Goal: Consume media (video, audio): Consume media (video, audio)

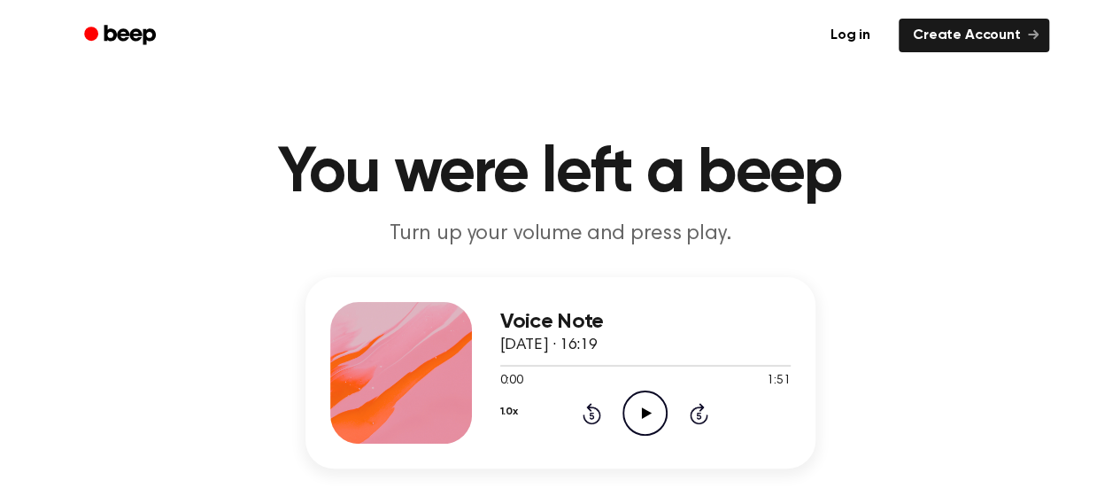
click at [652, 398] on icon "Play Audio" at bounding box center [644, 412] width 45 height 45
click at [585, 404] on icon "Rewind 5 seconds" at bounding box center [591, 413] width 19 height 23
click at [585, 407] on icon "Rewind 5 seconds" at bounding box center [591, 413] width 19 height 23
click at [593, 400] on div "1.0x Rewind 5 seconds Pause Audio Skip 5 seconds" at bounding box center [645, 412] width 290 height 45
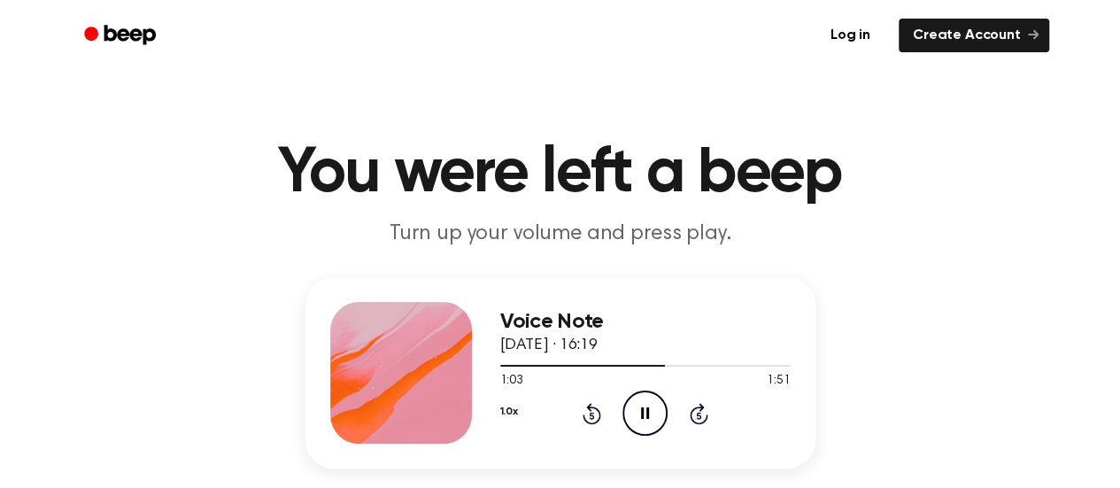
click at [593, 400] on div "1.0x Rewind 5 seconds Pause Audio Skip 5 seconds" at bounding box center [645, 412] width 290 height 45
click at [582, 414] on icon "Rewind 5 seconds" at bounding box center [591, 413] width 19 height 23
click at [583, 414] on icon at bounding box center [592, 413] width 19 height 21
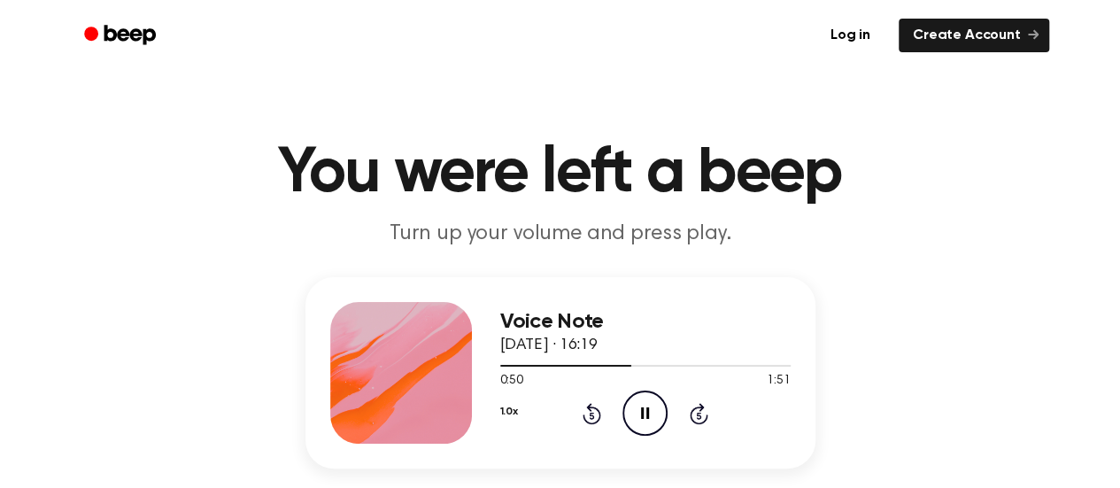
click at [583, 414] on icon at bounding box center [592, 413] width 19 height 21
click at [585, 413] on icon "Rewind 5 seconds" at bounding box center [591, 413] width 19 height 23
click at [588, 412] on icon "Rewind 5 seconds" at bounding box center [591, 413] width 19 height 23
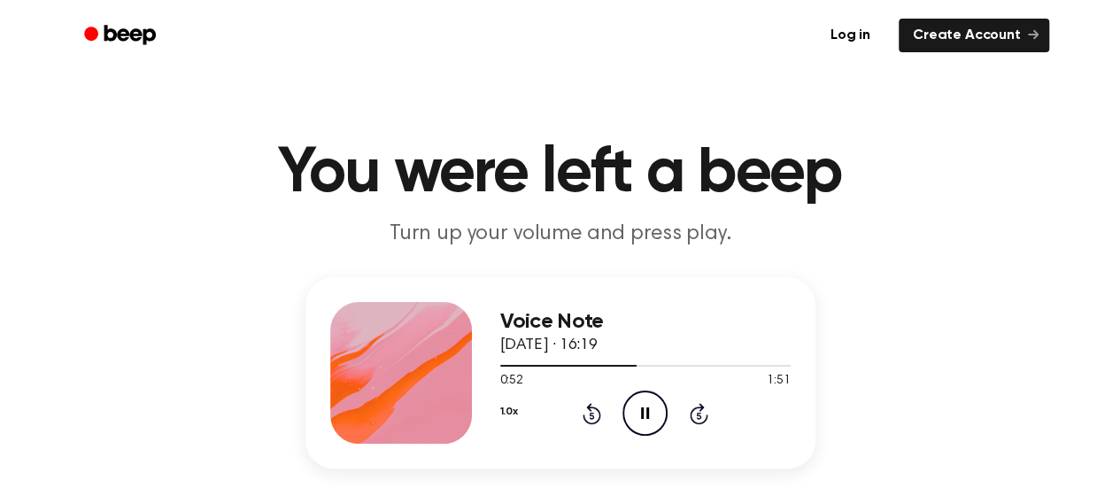
click at [590, 421] on icon "Rewind 5 seconds" at bounding box center [591, 413] width 19 height 23
click at [591, 421] on icon "Rewind 5 seconds" at bounding box center [591, 413] width 19 height 23
click at [588, 405] on icon at bounding box center [592, 413] width 19 height 21
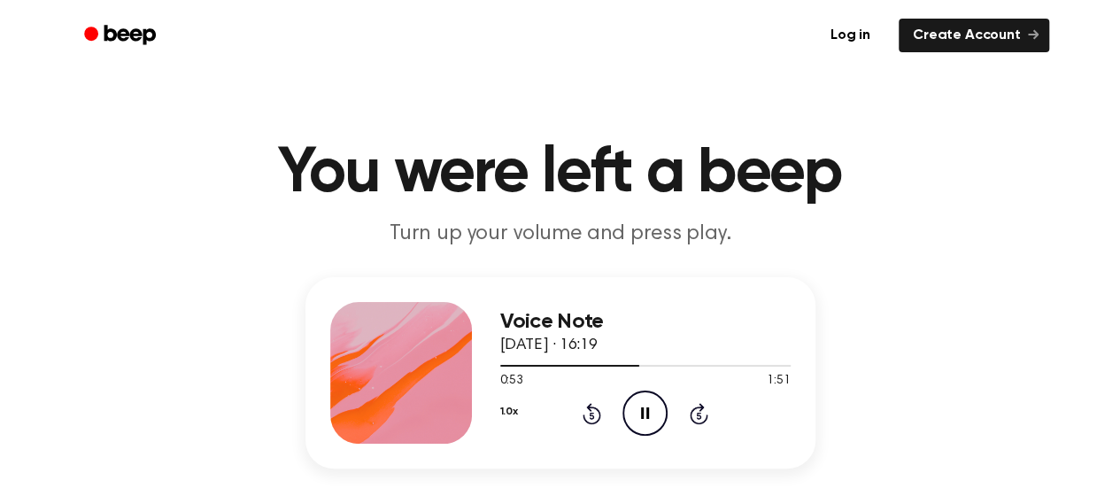
click at [588, 405] on icon at bounding box center [592, 413] width 19 height 21
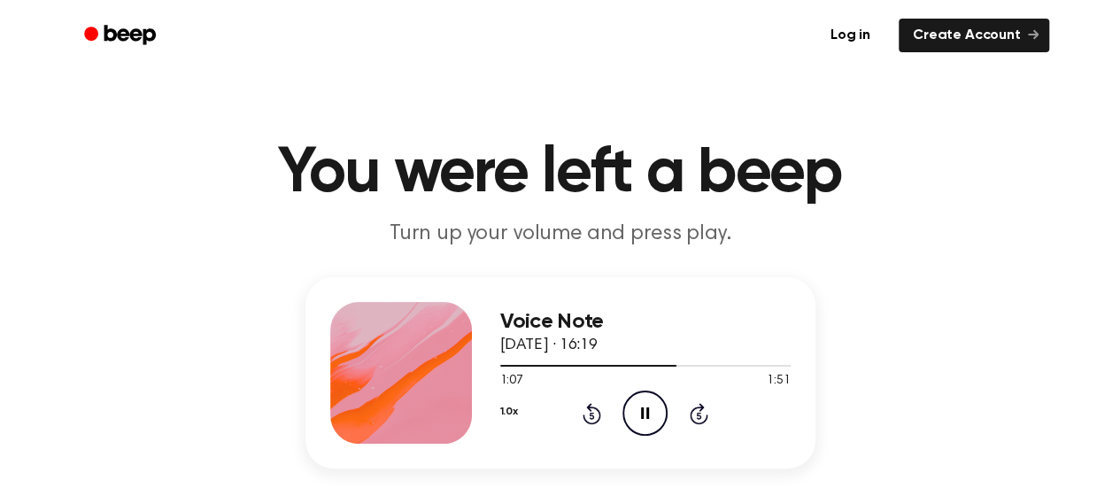
click at [588, 410] on icon "Rewind 5 seconds" at bounding box center [591, 413] width 19 height 23
click at [588, 410] on icon at bounding box center [592, 413] width 19 height 21
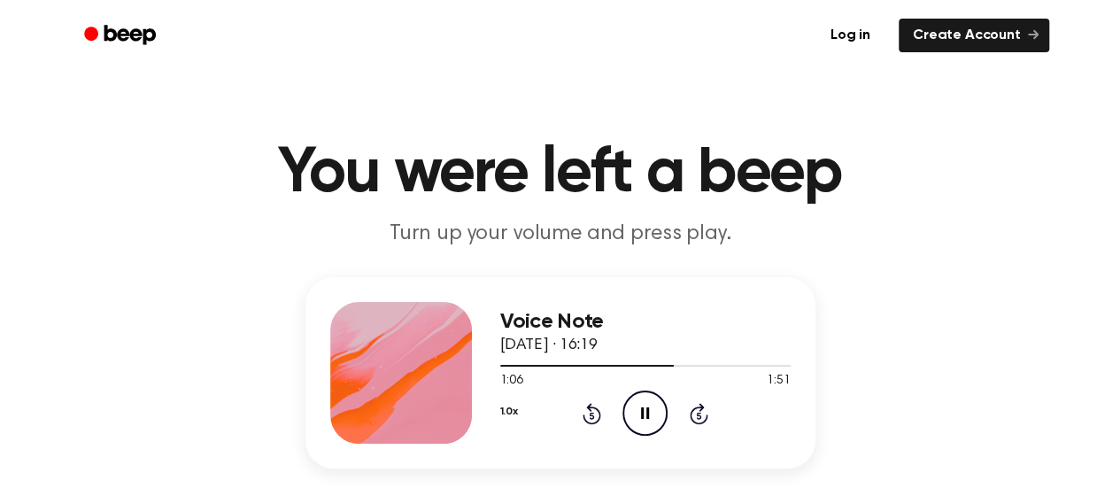
click at [588, 410] on icon at bounding box center [592, 413] width 19 height 21
click at [584, 412] on icon "Rewind 5 seconds" at bounding box center [591, 413] width 19 height 23
click at [640, 413] on icon "Pause Audio" at bounding box center [644, 412] width 45 height 45
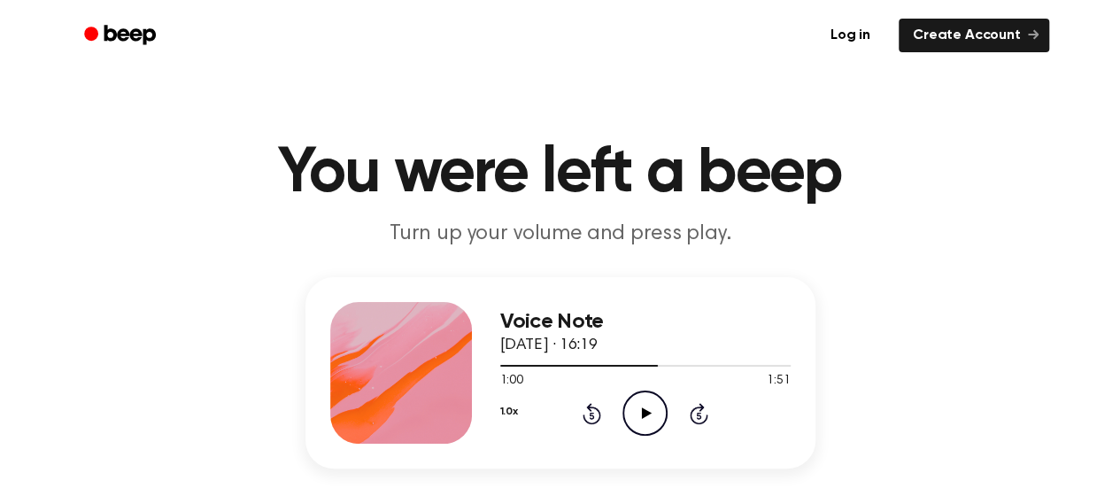
click at [640, 413] on icon "Play Audio" at bounding box center [644, 412] width 45 height 45
click at [640, 413] on icon "Pause Audio" at bounding box center [644, 412] width 45 height 45
click at [640, 413] on icon "Play Audio" at bounding box center [644, 412] width 45 height 45
drag, startPoint x: 640, startPoint y: 413, endPoint x: 640, endPoint y: 424, distance: 11.5
click at [640, 424] on icon "Pause Audio" at bounding box center [644, 412] width 45 height 45
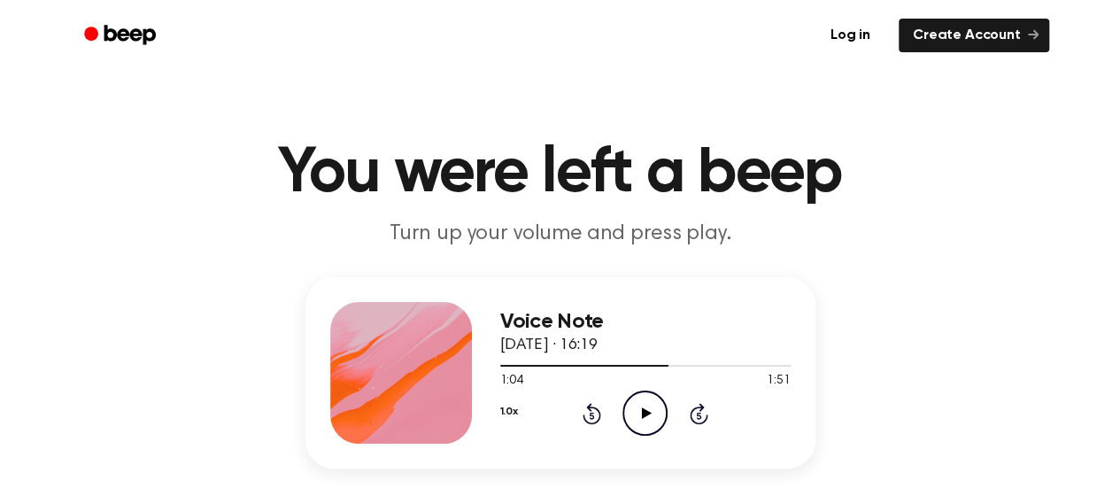
click at [599, 419] on icon at bounding box center [592, 413] width 19 height 21
click at [595, 419] on icon "Rewind 5 seconds" at bounding box center [591, 413] width 19 height 23
click at [644, 431] on icon "Play Audio" at bounding box center [644, 412] width 45 height 45
click at [635, 456] on div "Voice Note 10 October 2025 · 16:19 1:03 1:51 Your browser does not support the …" at bounding box center [560, 372] width 510 height 191
click at [645, 399] on icon "Pause Audio" at bounding box center [644, 412] width 45 height 45
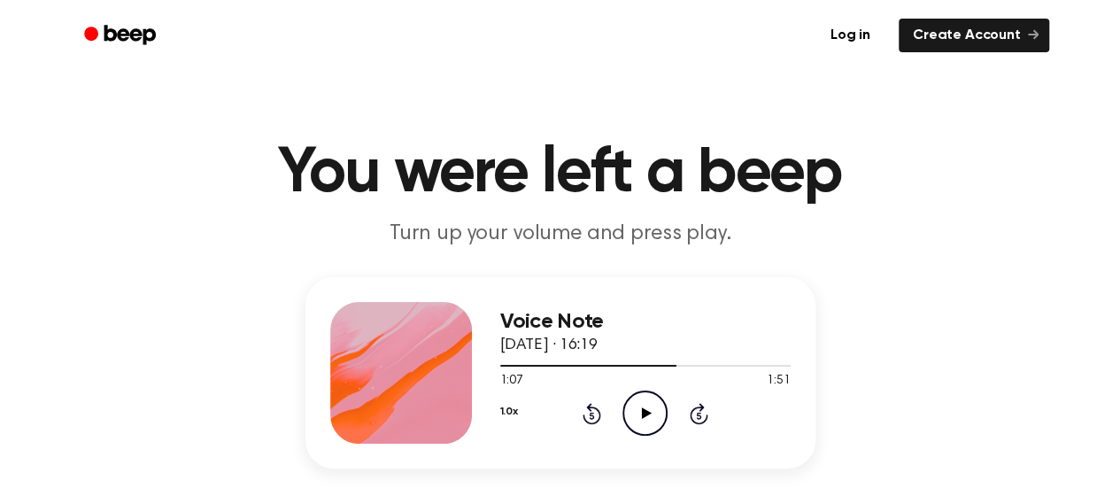
click at [645, 399] on icon "Play Audio" at bounding box center [644, 412] width 45 height 45
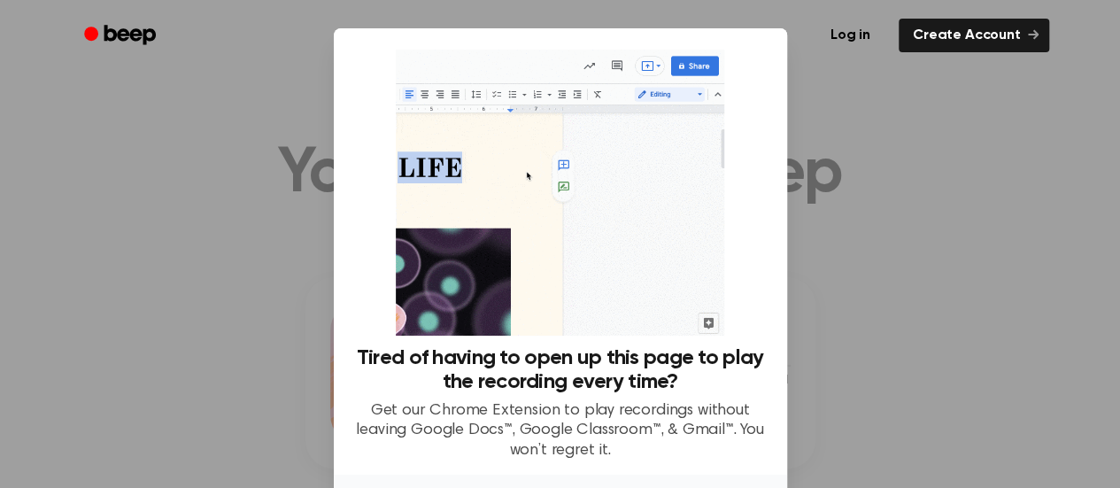
click at [898, 203] on div at bounding box center [560, 244] width 1120 height 488
click at [904, 202] on div at bounding box center [560, 244] width 1120 height 488
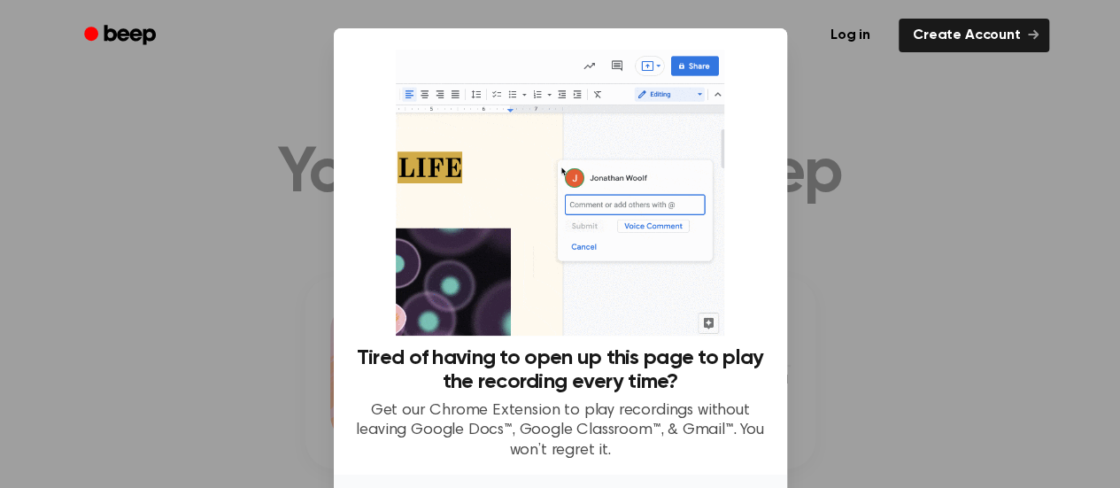
click at [815, 258] on div at bounding box center [560, 244] width 1120 height 488
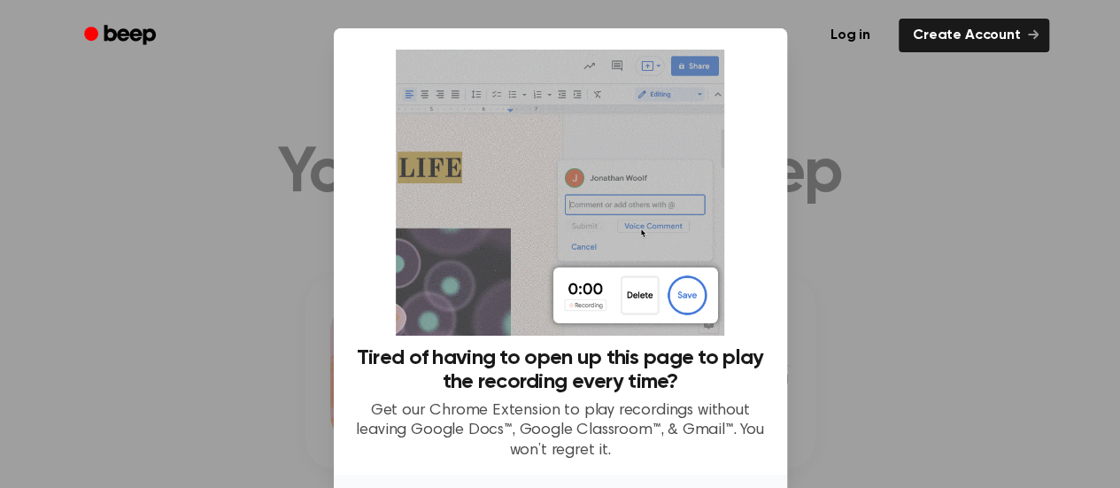
click at [815, 260] on div at bounding box center [560, 244] width 1120 height 488
drag, startPoint x: 815, startPoint y: 260, endPoint x: 988, endPoint y: 202, distance: 182.3
click at [988, 202] on div at bounding box center [560, 244] width 1120 height 488
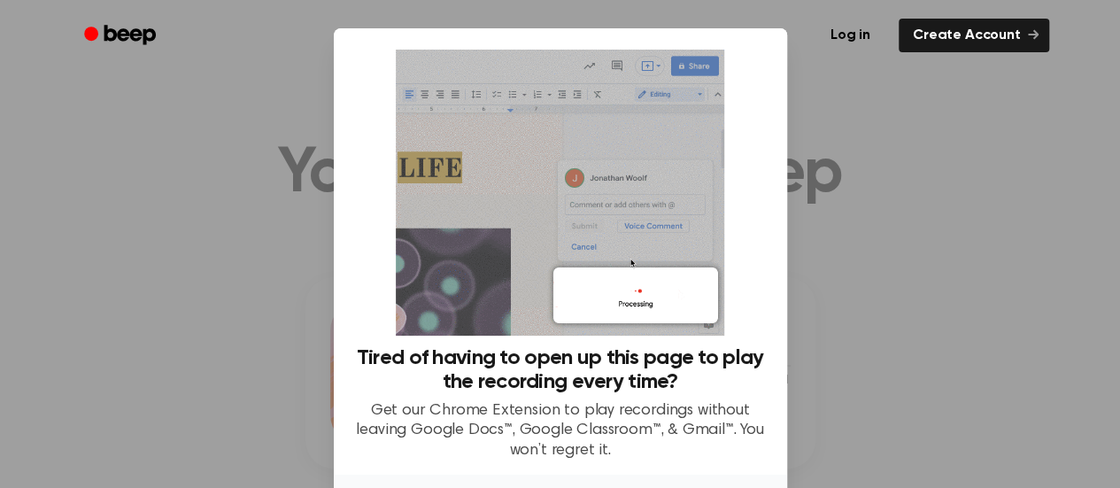
click at [1003, 206] on div at bounding box center [560, 244] width 1120 height 488
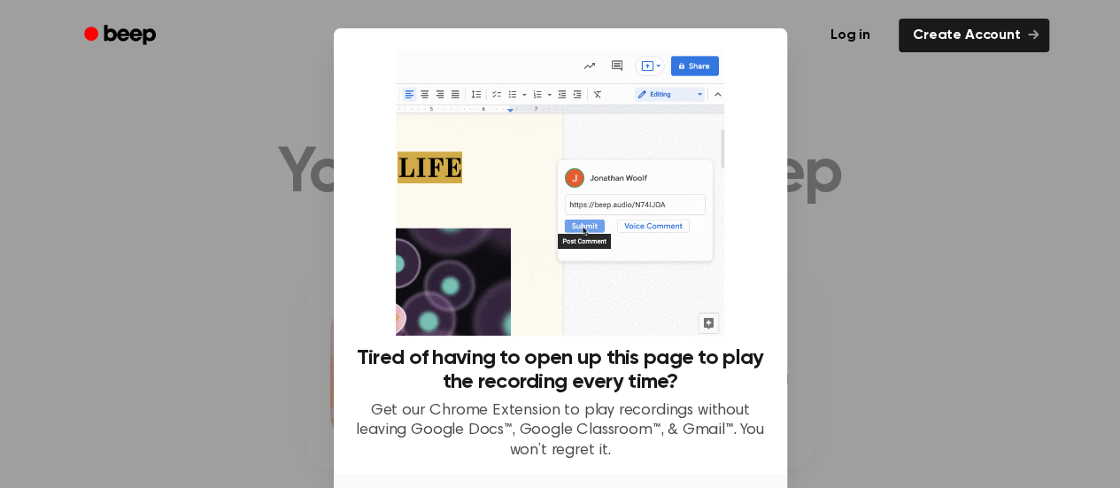
click at [1006, 215] on div at bounding box center [560, 244] width 1120 height 488
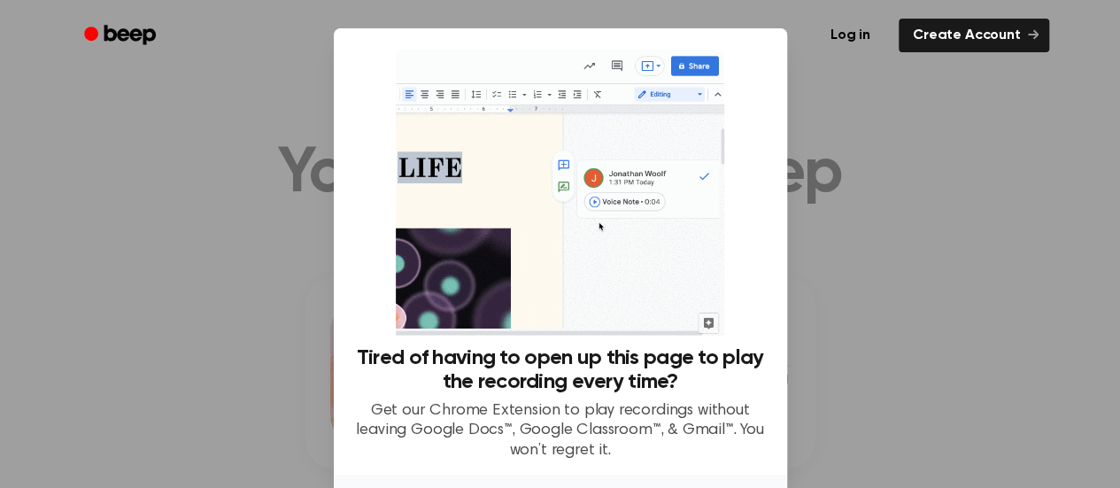
click at [1007, 221] on div at bounding box center [560, 244] width 1120 height 488
click at [1007, 225] on div at bounding box center [560, 244] width 1120 height 488
click at [1010, 227] on div at bounding box center [560, 244] width 1120 height 488
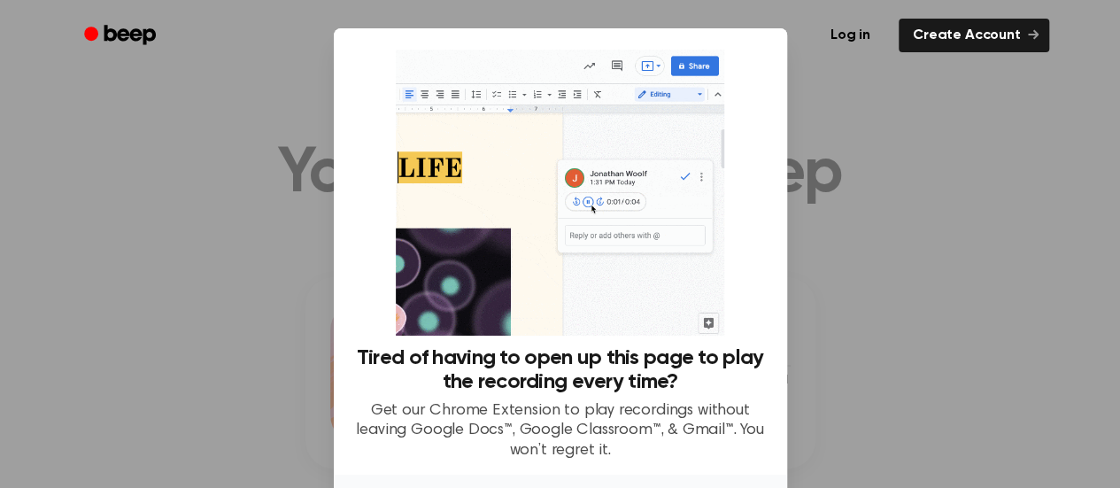
click at [1010, 229] on div at bounding box center [560, 244] width 1120 height 488
click at [1016, 231] on div at bounding box center [560, 244] width 1120 height 488
click at [873, 320] on div at bounding box center [560, 244] width 1120 height 488
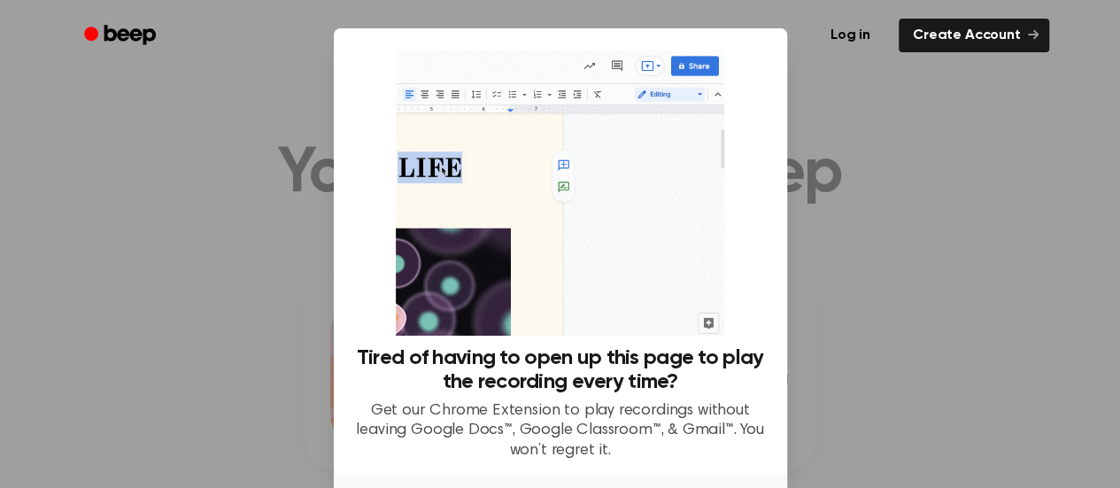
click at [873, 320] on div at bounding box center [560, 244] width 1120 height 488
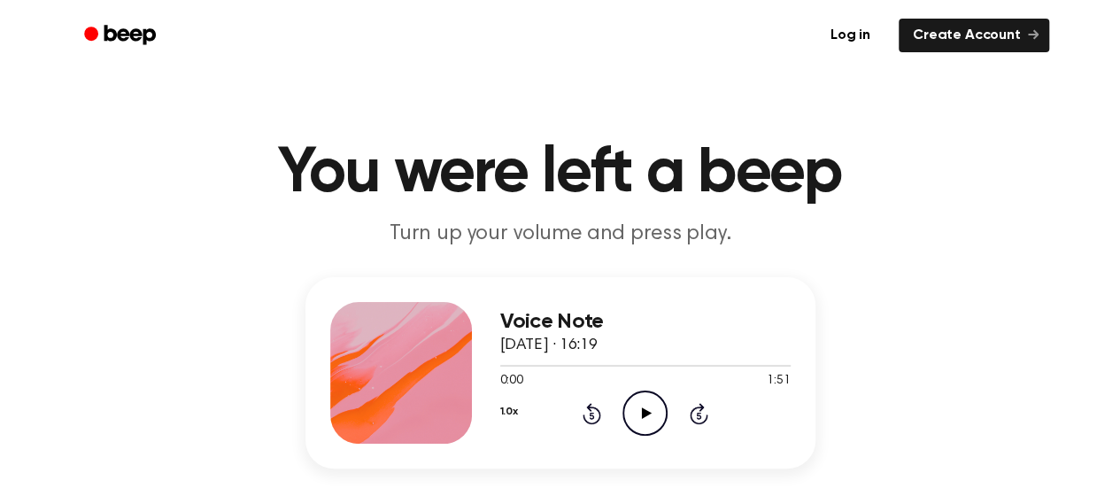
click at [698, 411] on icon "Skip 5 seconds" at bounding box center [698, 413] width 19 height 23
click at [630, 407] on icon "Play Audio" at bounding box center [644, 412] width 45 height 45
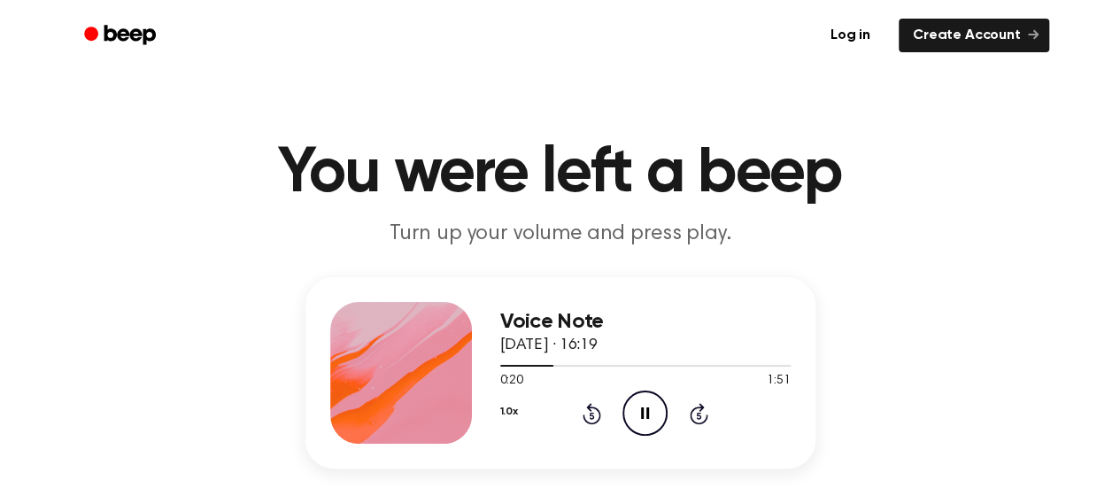
click at [702, 419] on icon "Skip 5 seconds" at bounding box center [698, 413] width 19 height 23
drag, startPoint x: 702, startPoint y: 419, endPoint x: 695, endPoint y: 408, distance: 12.8
click at [695, 408] on icon at bounding box center [699, 413] width 19 height 21
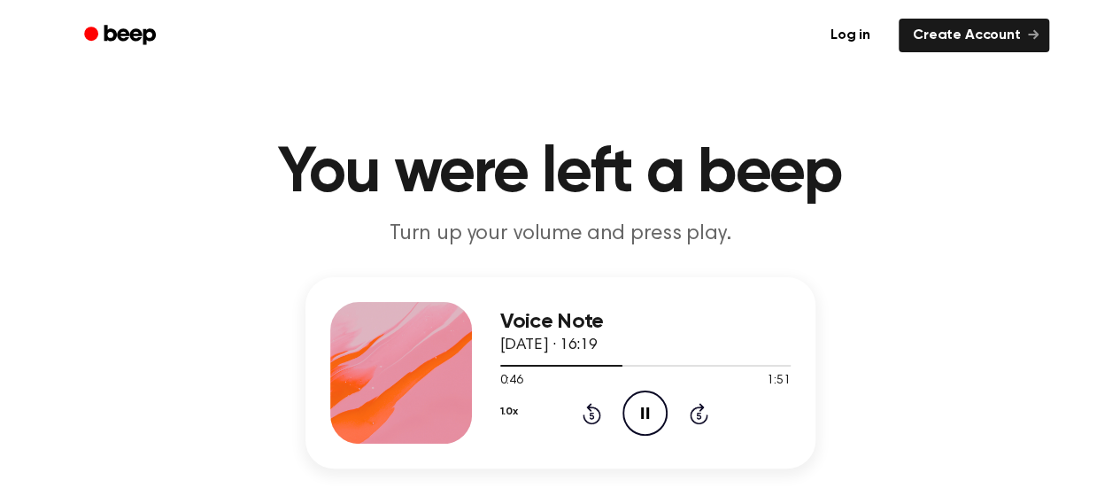
click at [695, 408] on icon at bounding box center [699, 413] width 19 height 21
click at [600, 417] on icon at bounding box center [592, 413] width 19 height 21
click at [595, 419] on icon "Rewind 5 seconds" at bounding box center [591, 413] width 19 height 23
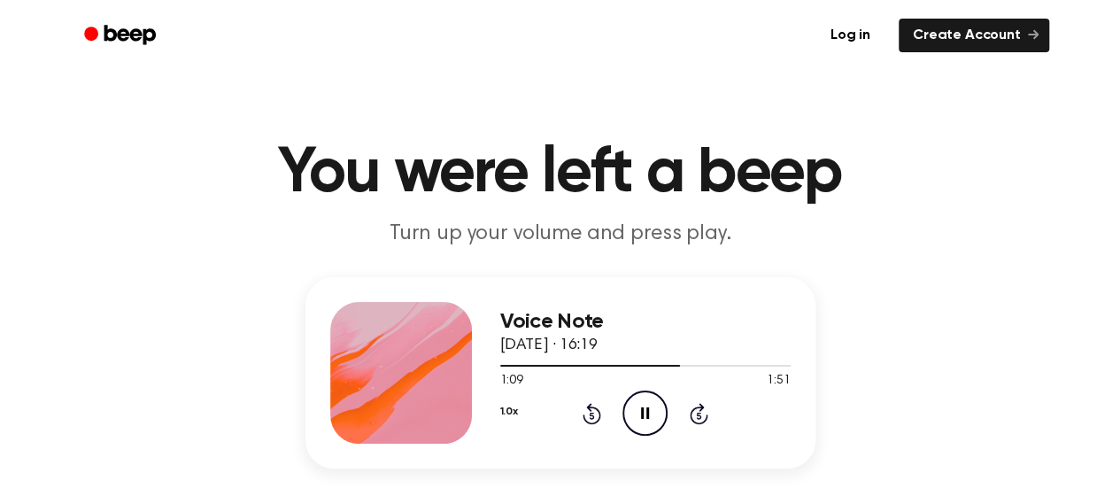
click at [631, 396] on circle at bounding box center [644, 412] width 43 height 43
click at [629, 401] on icon "Pause Audio" at bounding box center [644, 412] width 45 height 45
click at [583, 402] on icon "Rewind 5 seconds" at bounding box center [591, 413] width 19 height 23
click at [638, 402] on icon "Play Audio" at bounding box center [644, 412] width 45 height 45
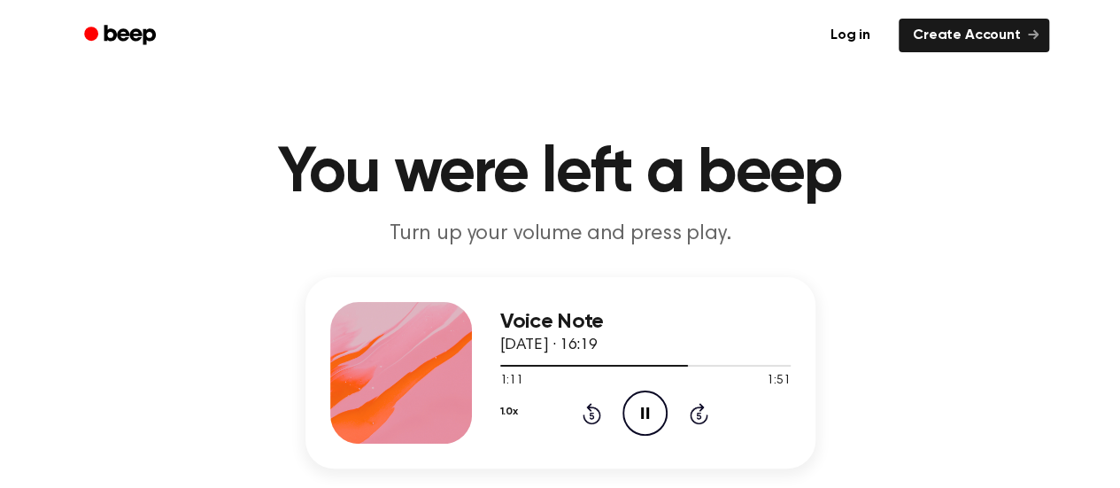
click at [638, 402] on icon "Pause Audio" at bounding box center [644, 412] width 45 height 45
click at [637, 403] on icon "Play Audio" at bounding box center [644, 412] width 45 height 45
click at [636, 402] on icon "Pause Audio" at bounding box center [644, 412] width 45 height 45
click at [579, 404] on div "1.0x Rewind 5 seconds Play Audio Skip 5 seconds" at bounding box center [645, 412] width 290 height 45
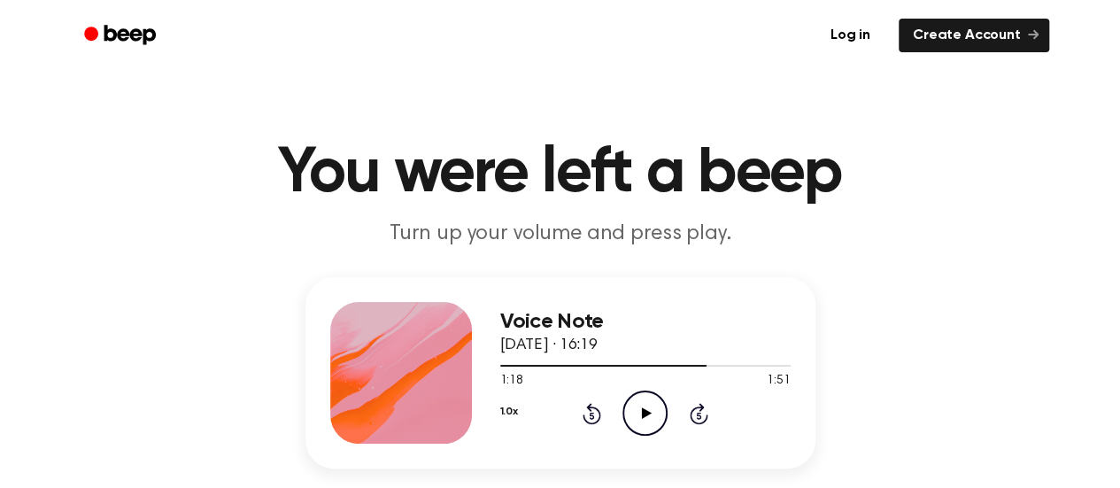
click at [591, 417] on icon "Rewind 5 seconds" at bounding box center [591, 413] width 19 height 23
click at [647, 418] on icon "Play Audio" at bounding box center [644, 412] width 45 height 45
click at [647, 421] on icon "Pause Audio" at bounding box center [644, 412] width 45 height 45
click at [647, 421] on icon "Play Audio" at bounding box center [644, 412] width 45 height 45
click at [593, 411] on icon "Rewind 5 seconds" at bounding box center [591, 413] width 19 height 23
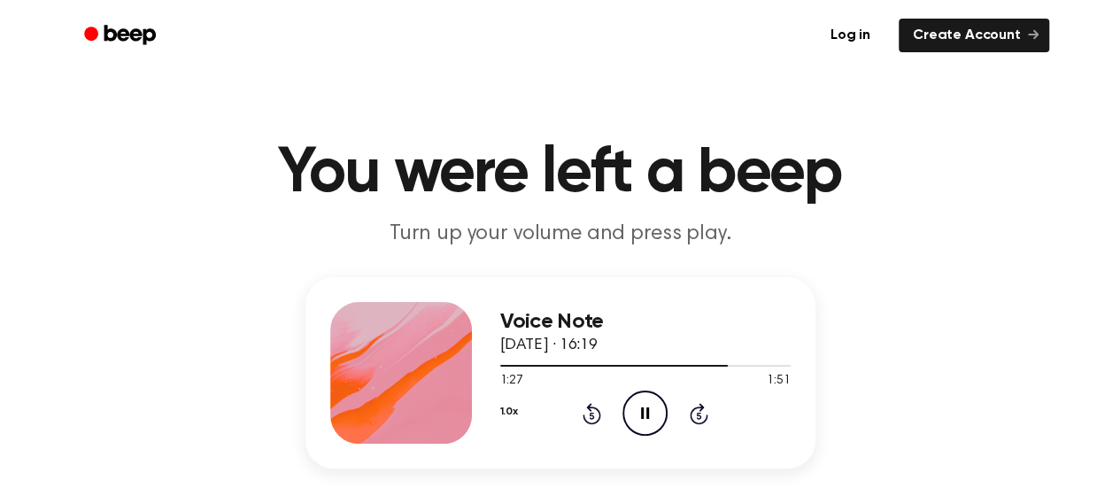
click at [593, 411] on icon "Rewind 5 seconds" at bounding box center [591, 413] width 19 height 23
click at [583, 417] on icon at bounding box center [592, 413] width 19 height 21
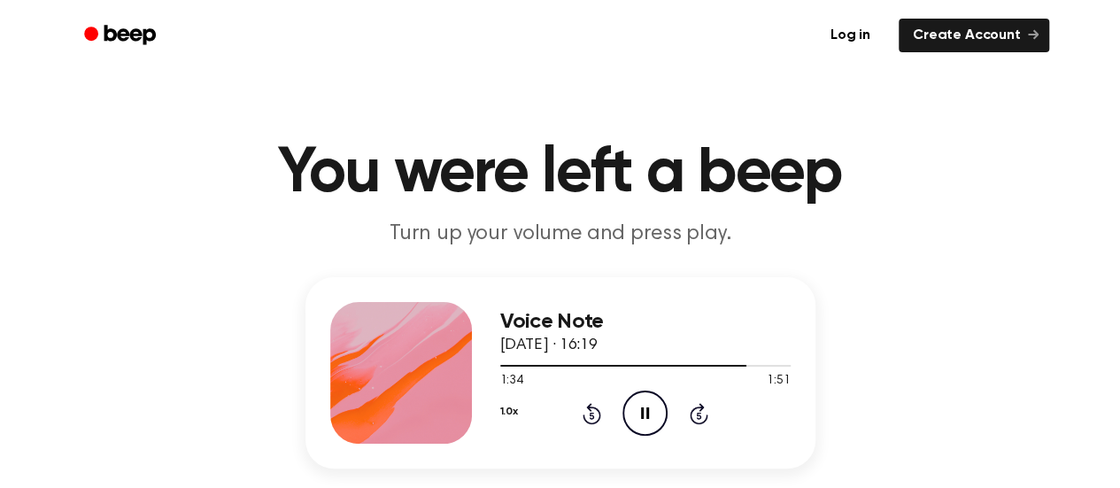
click at [589, 417] on icon "Rewind 5 seconds" at bounding box center [591, 413] width 19 height 23
